Goal: Transaction & Acquisition: Purchase product/service

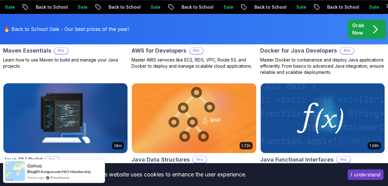
scroll to position [524, 0]
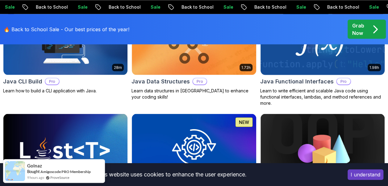
scroll to position [617, 0]
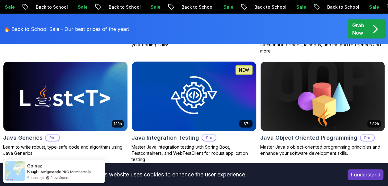
click at [168, 102] on img at bounding box center [194, 96] width 130 height 73
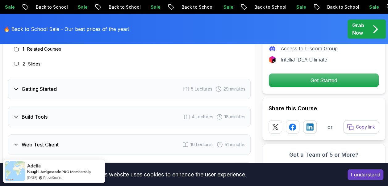
scroll to position [1141, 0]
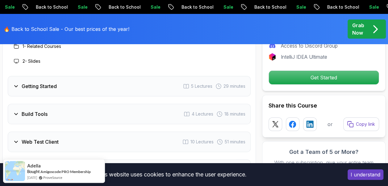
click at [44, 110] on h3 "Build Tools" at bounding box center [35, 113] width 26 height 7
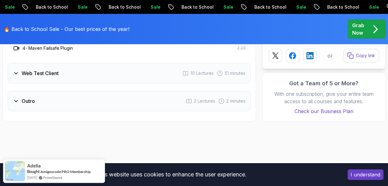
scroll to position [1203, 0]
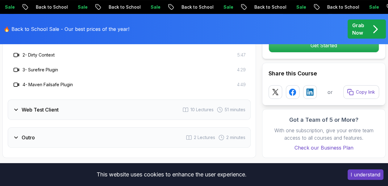
click at [52, 107] on div "Web Test Client 10 Lectures 51 minutes" at bounding box center [129, 109] width 243 height 20
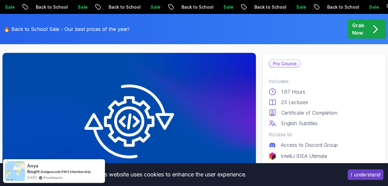
scroll to position [0, 0]
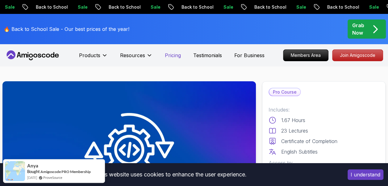
click at [177, 54] on p "Pricing" at bounding box center [173, 55] width 16 height 7
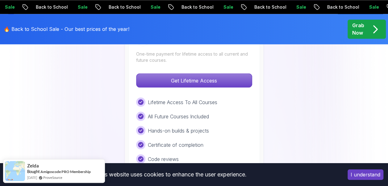
scroll to position [524, 0]
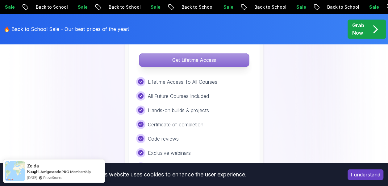
click at [205, 60] on p "Get Lifetime Access" at bounding box center [194, 59] width 110 height 13
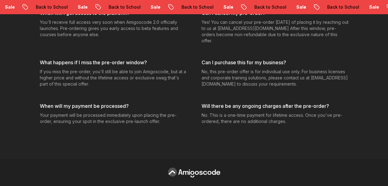
scroll to position [2313, 0]
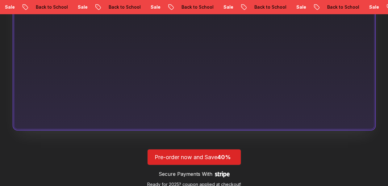
scroll to position [483, 0]
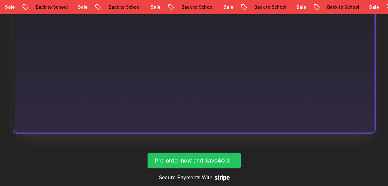
click at [180, 162] on p "Pre-order now and Save 40%" at bounding box center [194, 160] width 79 height 9
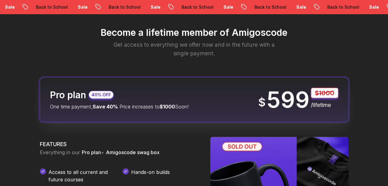
scroll to position [725, 0]
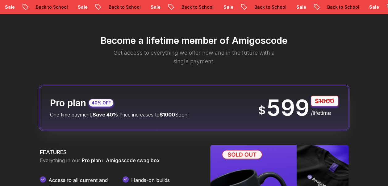
click at [175, 114] on span "$1000" at bounding box center [166, 114] width 15 height 6
click at [188, 102] on div "Pro plan 40% OFF One time payment, Save 40% Price increases to $1000 Soon!" at bounding box center [119, 107] width 139 height 21
click at [105, 101] on p "40% OFF" at bounding box center [100, 103] width 19 height 6
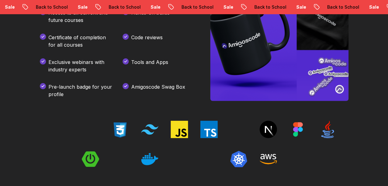
scroll to position [910, 0]
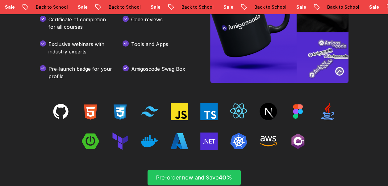
click at [197, 175] on p "Pre-order now and Save 40%" at bounding box center [194, 177] width 79 height 9
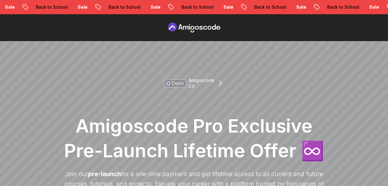
click at [191, 31] on icon at bounding box center [192, 32] width 4 height 2
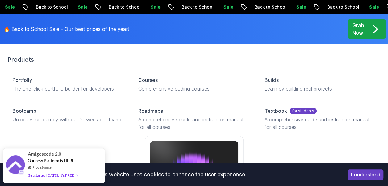
scroll to position [31, 0]
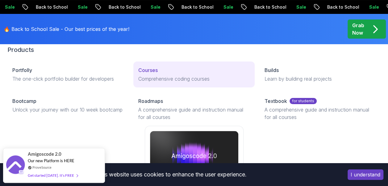
click at [155, 74] on link "Courses Comprehensive coding courses" at bounding box center [193, 74] width 121 height 26
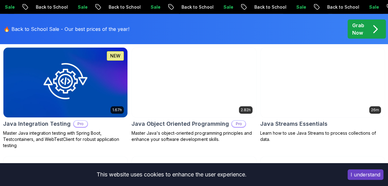
scroll to position [1049, 0]
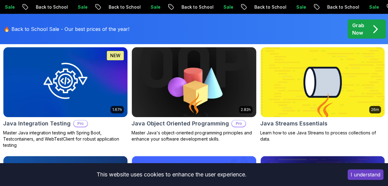
click at [194, 88] on img at bounding box center [194, 82] width 130 height 73
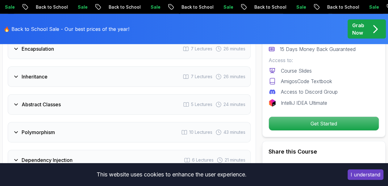
scroll to position [925, 0]
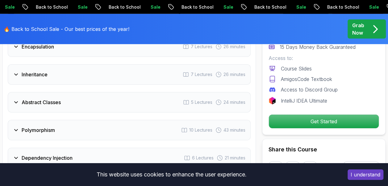
click at [58, 98] on h3 "Abstract Classes" at bounding box center [41, 101] width 39 height 7
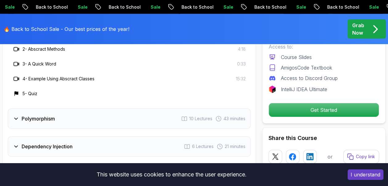
scroll to position [987, 0]
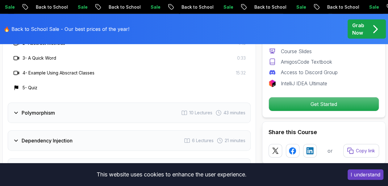
click at [57, 102] on div "Polymorphism 10 Lectures 43 minutes" at bounding box center [129, 112] width 243 height 20
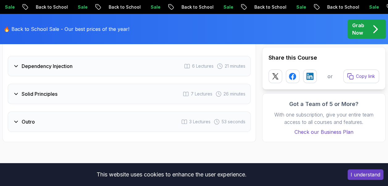
scroll to position [1172, 0]
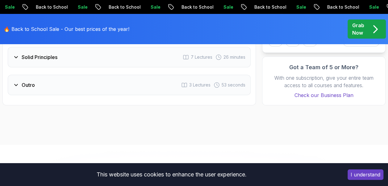
click at [34, 81] on h3 "Outro" at bounding box center [28, 84] width 13 height 7
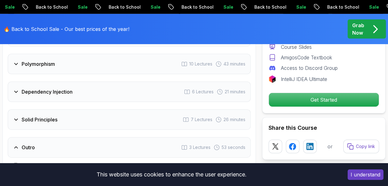
scroll to position [956, 0]
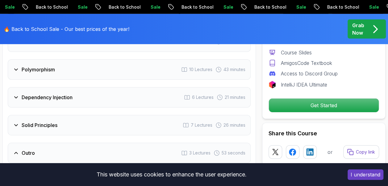
click at [47, 121] on h3 "Solid Principles" at bounding box center [40, 124] width 36 height 7
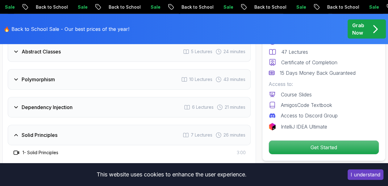
scroll to position [987, 0]
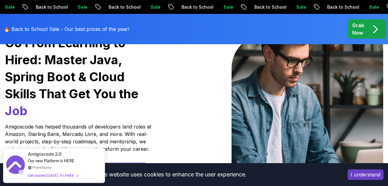
scroll to position [31, 0]
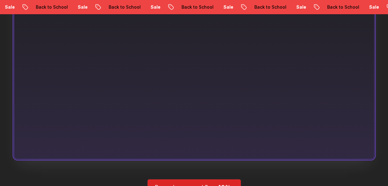
scroll to position [483, 0]
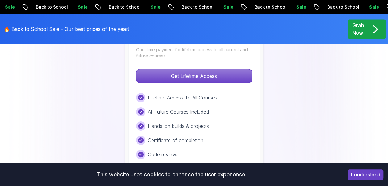
scroll to position [520, 0]
